Goal: Task Accomplishment & Management: Manage account settings

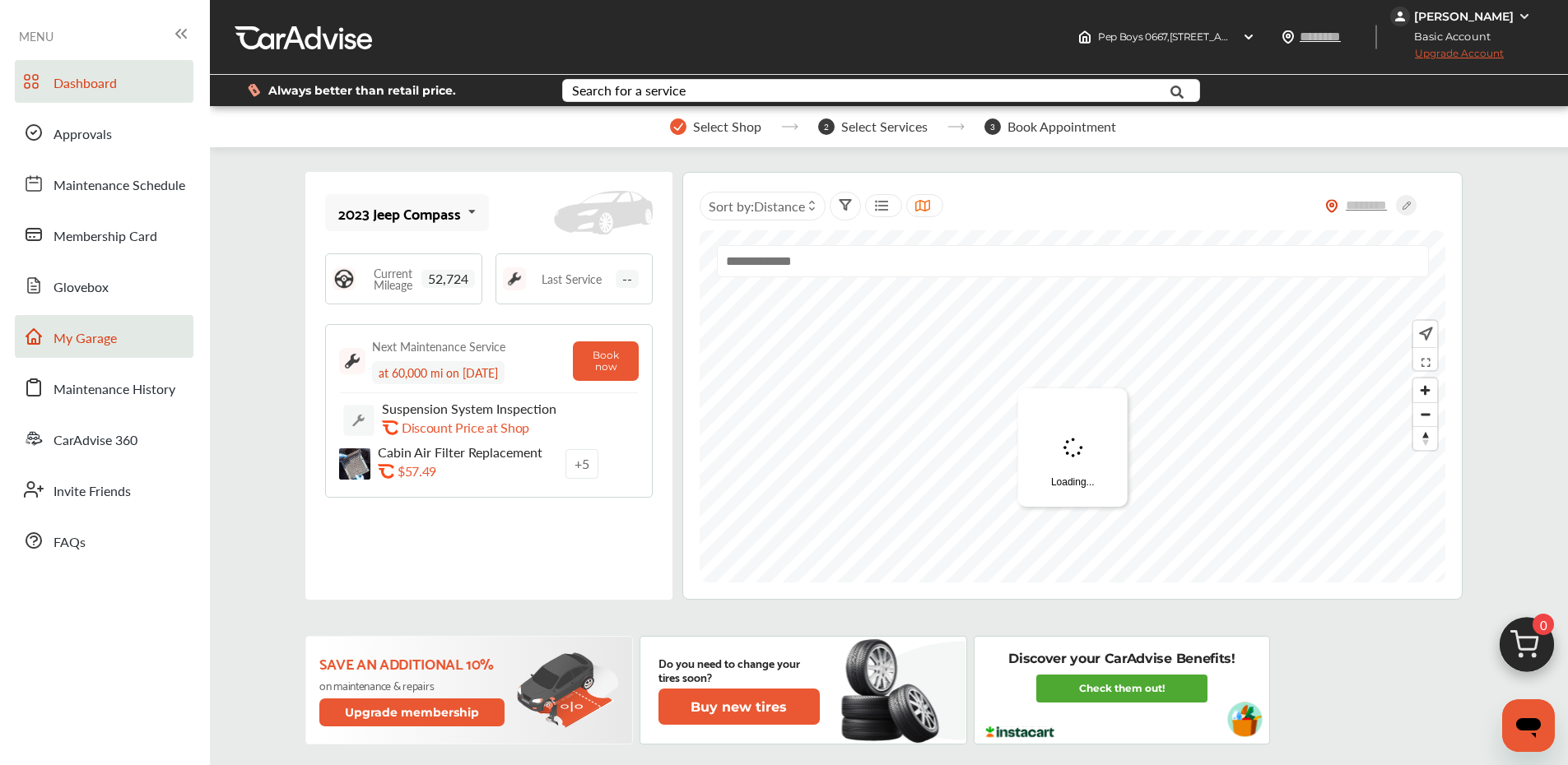
click at [104, 331] on span "My Garage" at bounding box center [84, 339] width 63 height 22
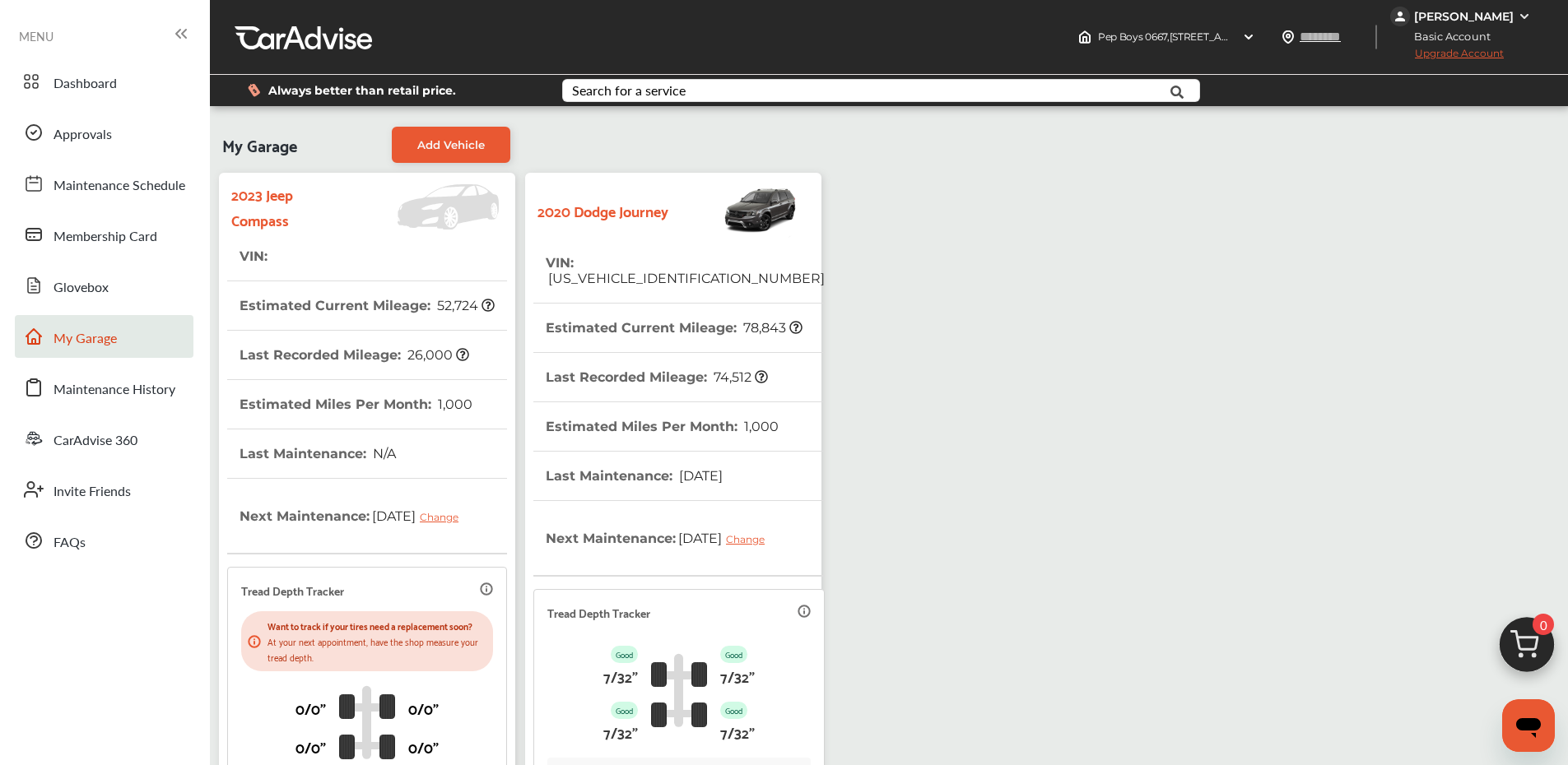
click at [582, 271] on span "[US_VEHICLE_IDENTIFICATION_NUMBER]" at bounding box center [685, 278] width 279 height 16
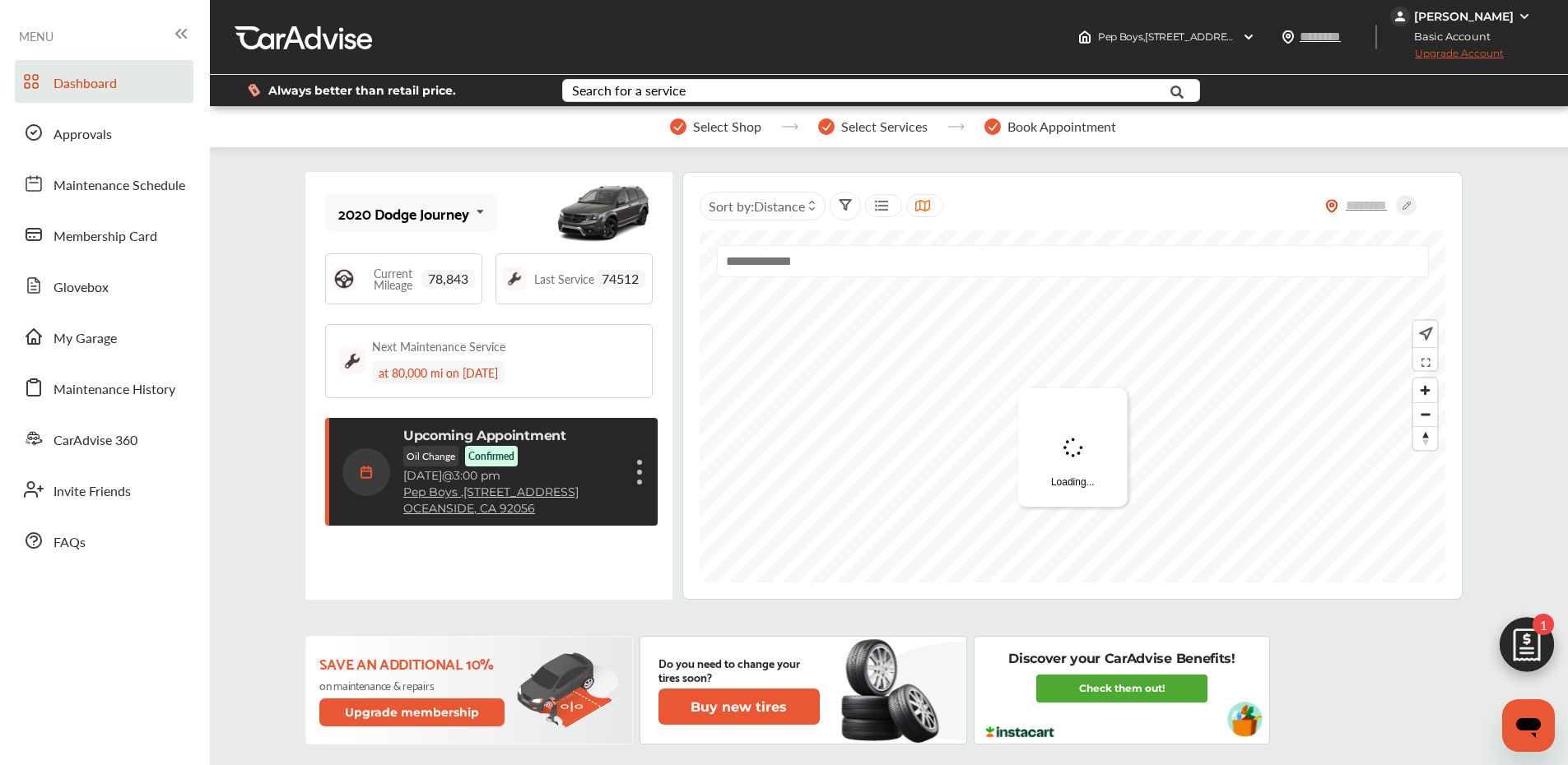
click at [638, 475] on div "Cancel appointment Modify appointment Show details" at bounding box center [639, 471] width 9 height 29
click at [588, 510] on li "Cancel appointment" at bounding box center [557, 511] width 174 height 28
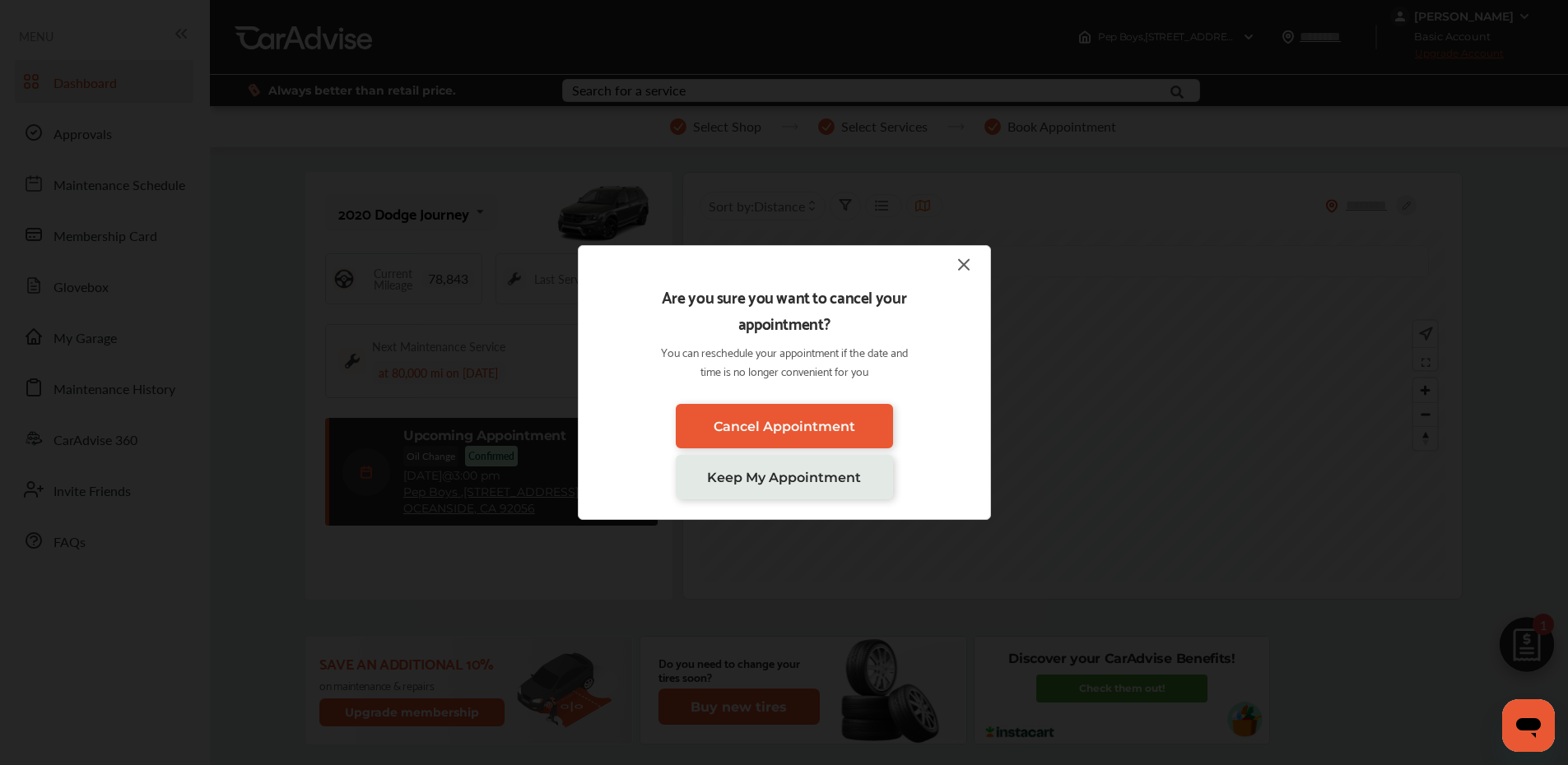
drag, startPoint x: 768, startPoint y: 414, endPoint x: 736, endPoint y: 358, distance: 64.5
click at [767, 414] on link "Cancel Appointment" at bounding box center [784, 426] width 217 height 44
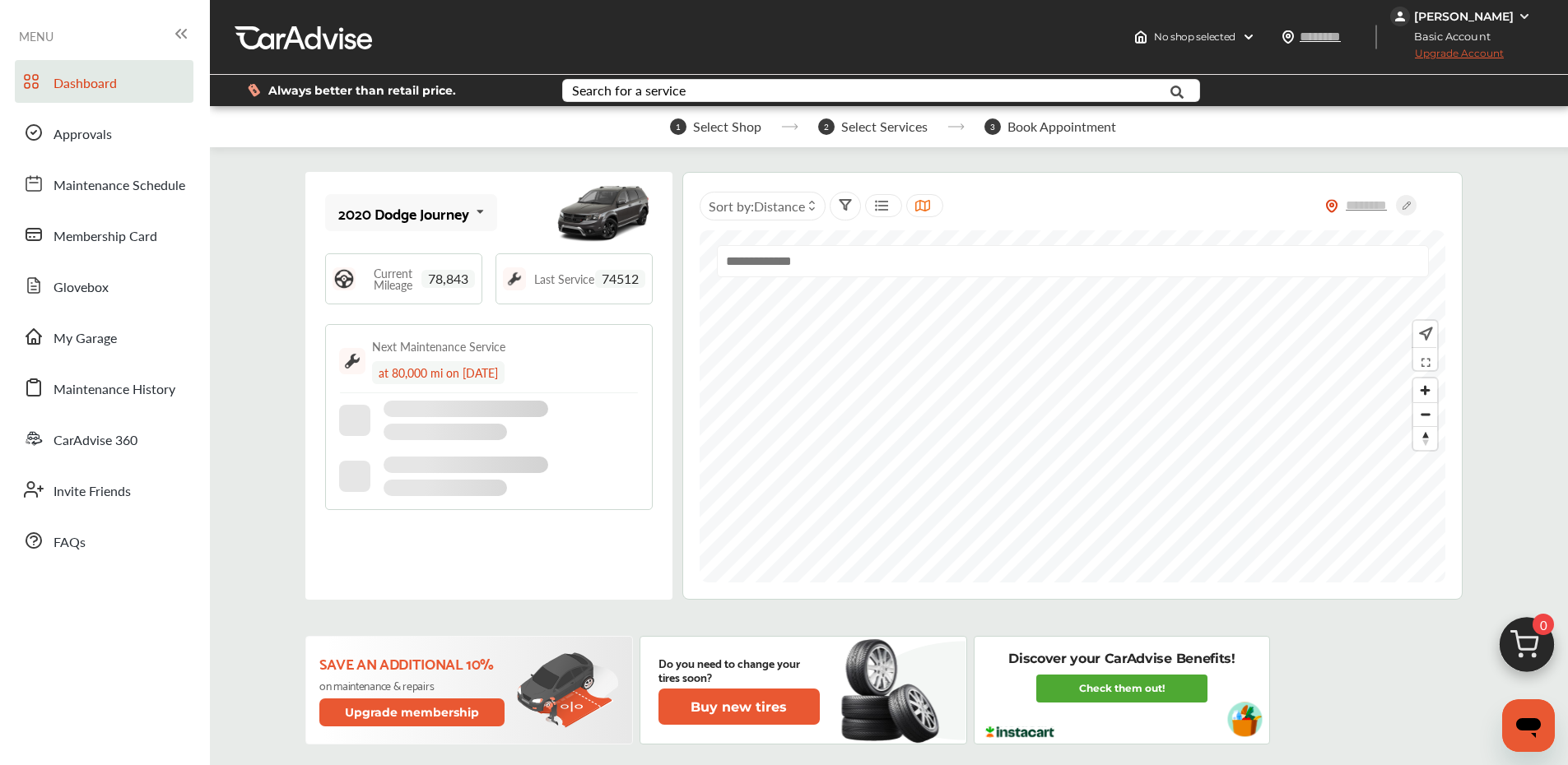
scroll to position [53, 0]
